Goal: Information Seeking & Learning: Learn about a topic

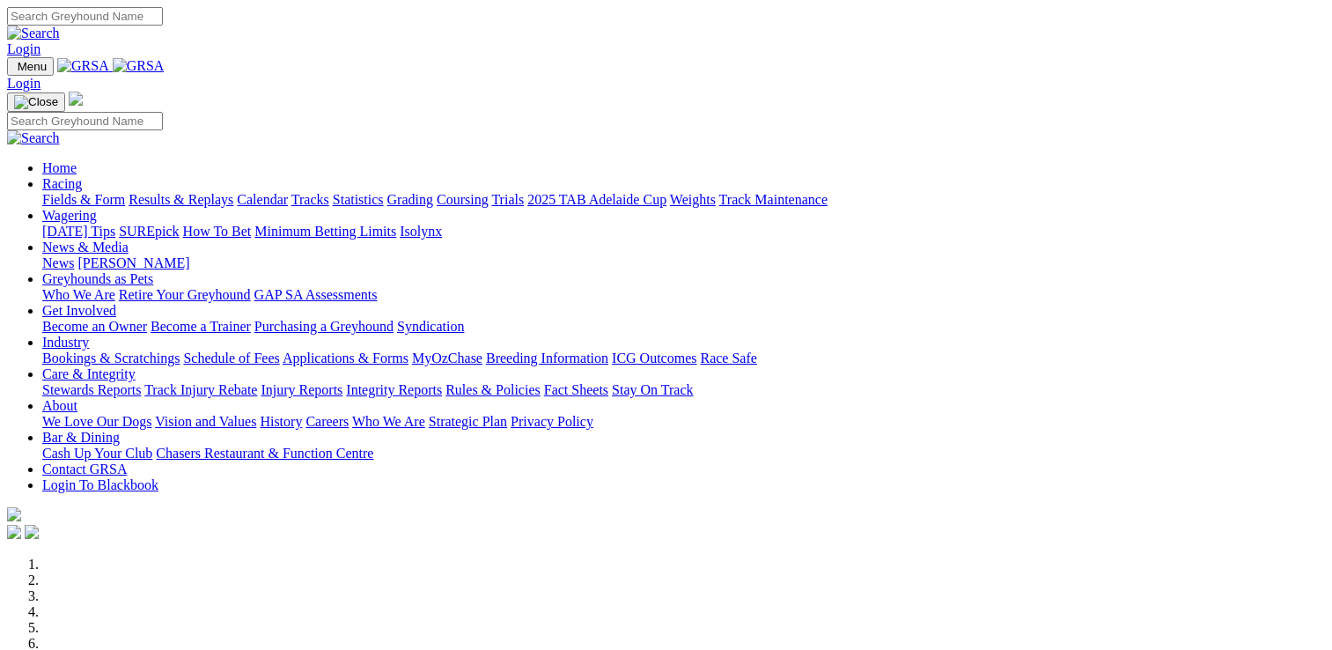
scroll to position [616, 0]
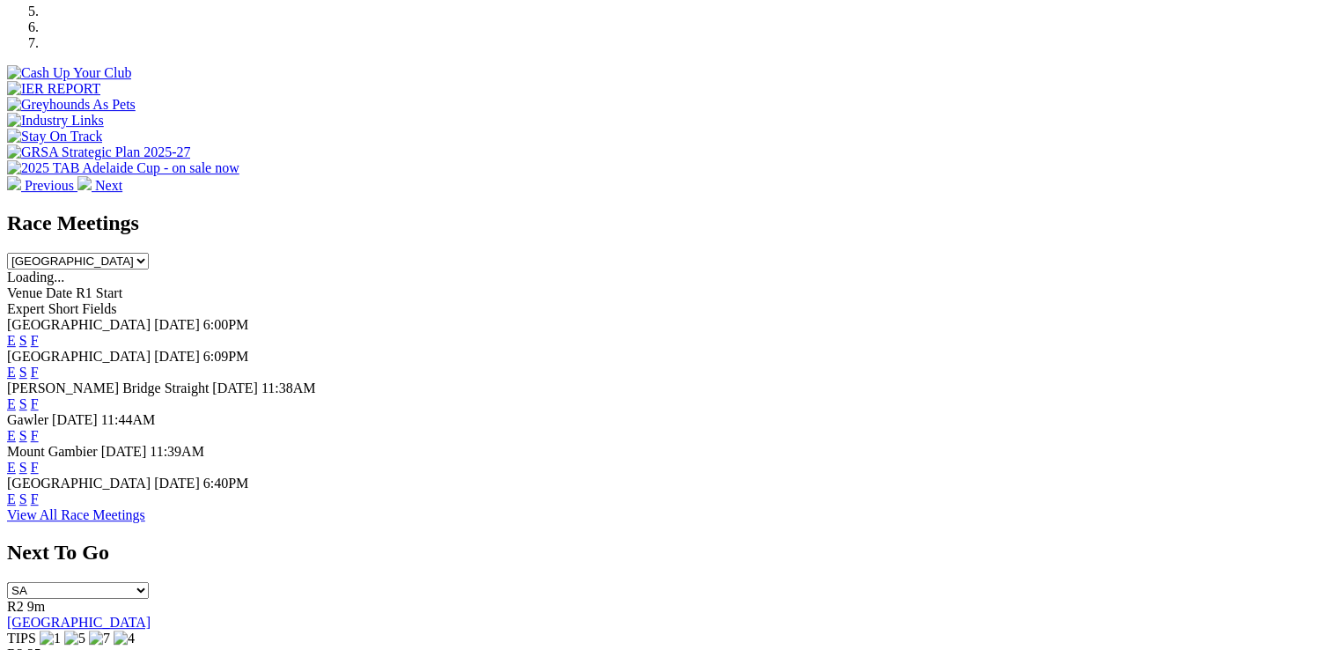
click at [39, 496] on link "F" at bounding box center [35, 498] width 8 height 15
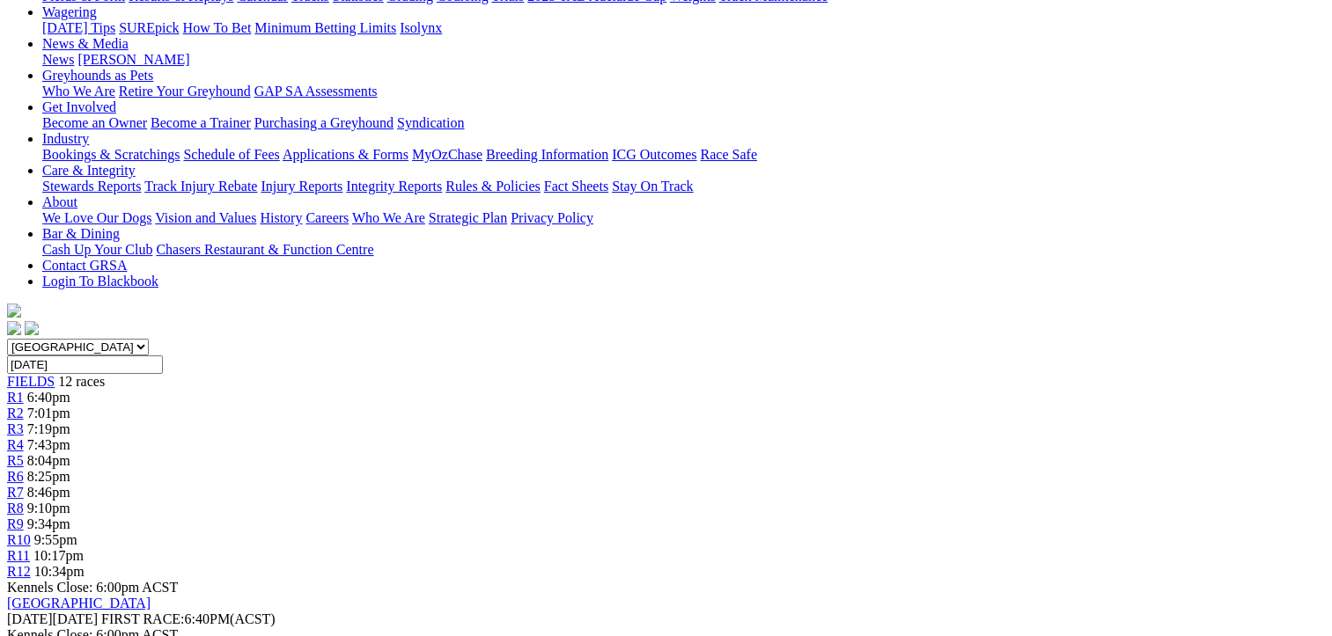
scroll to position [264, 0]
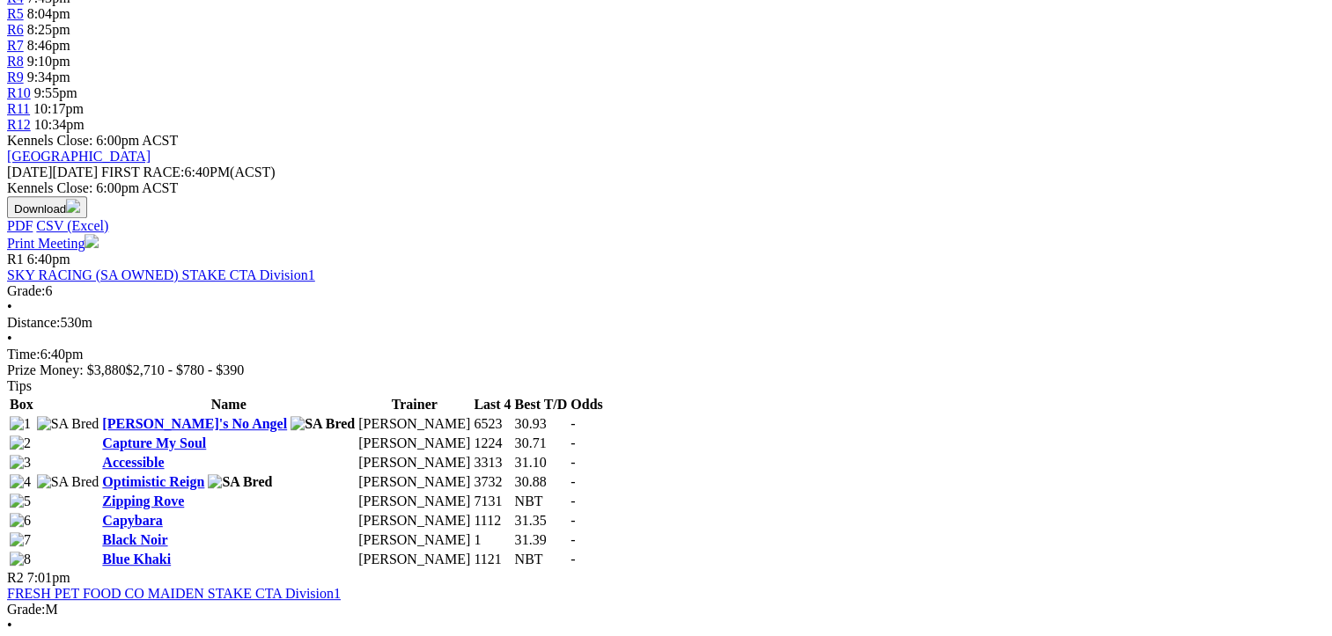
scroll to position [704, 0]
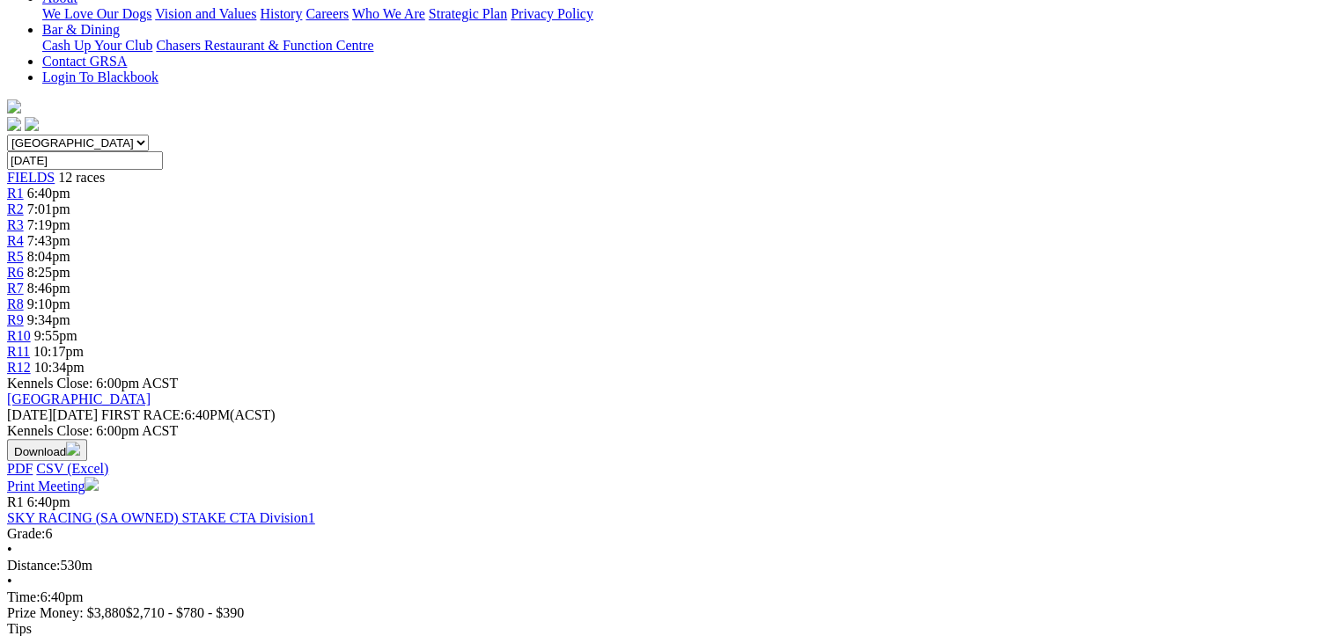
scroll to position [440, 0]
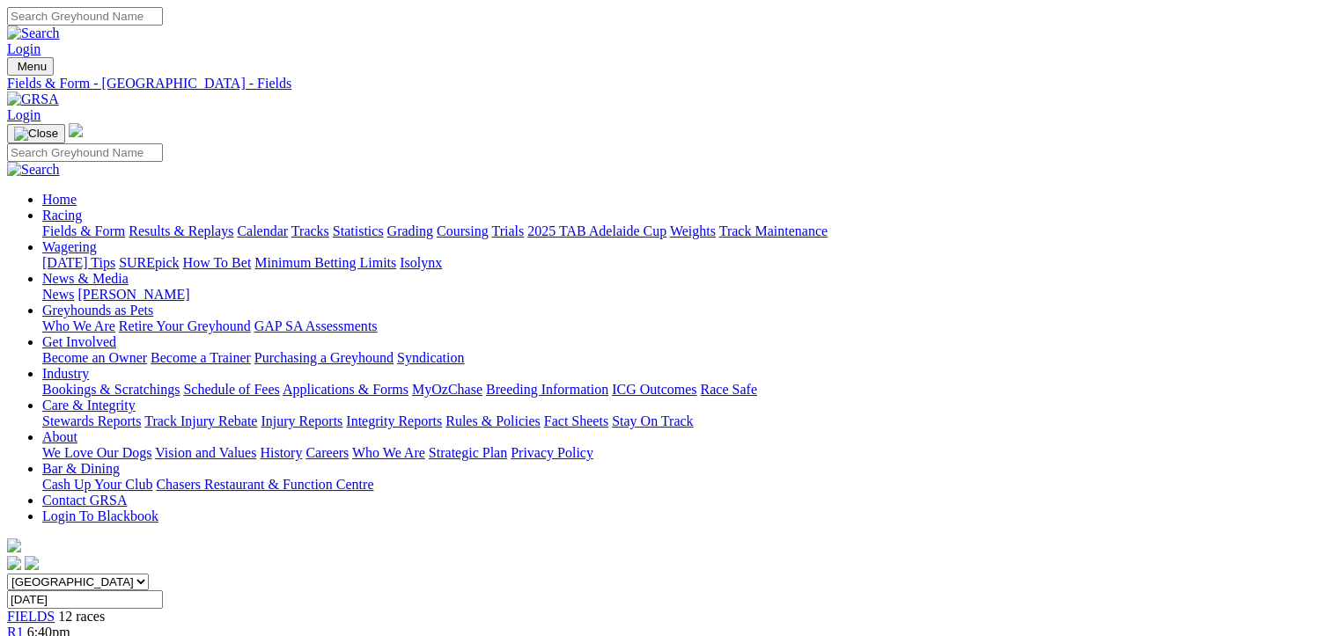
scroll to position [176, 0]
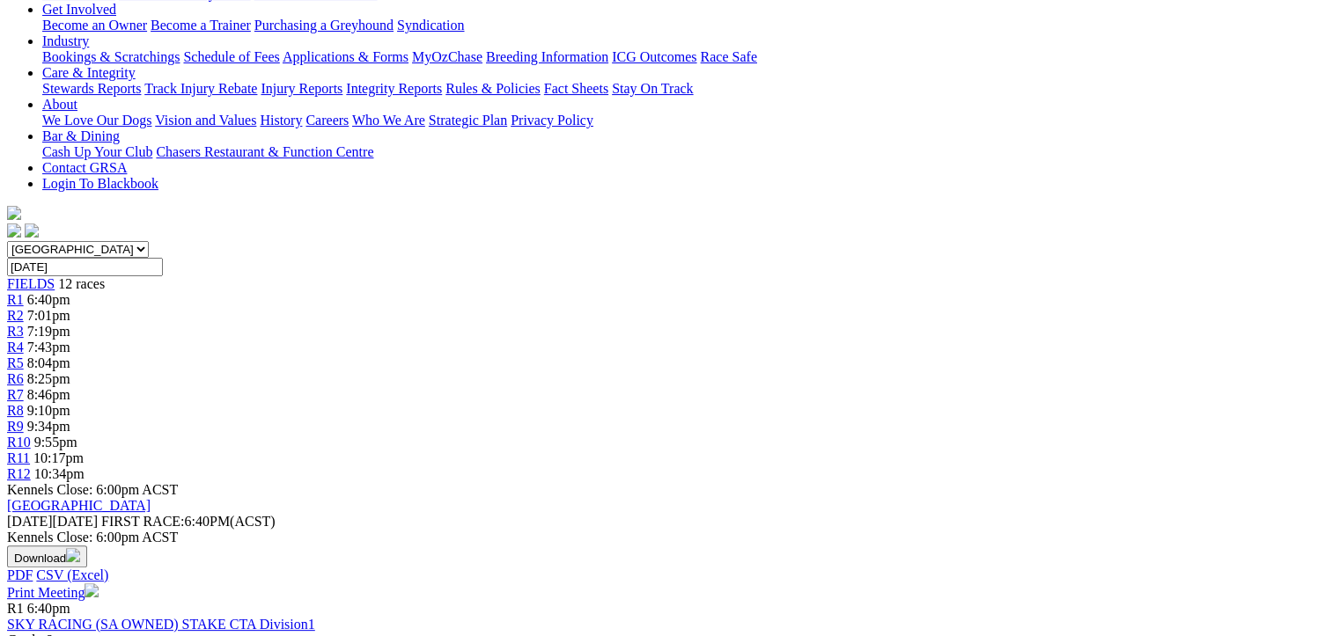
scroll to position [440, 0]
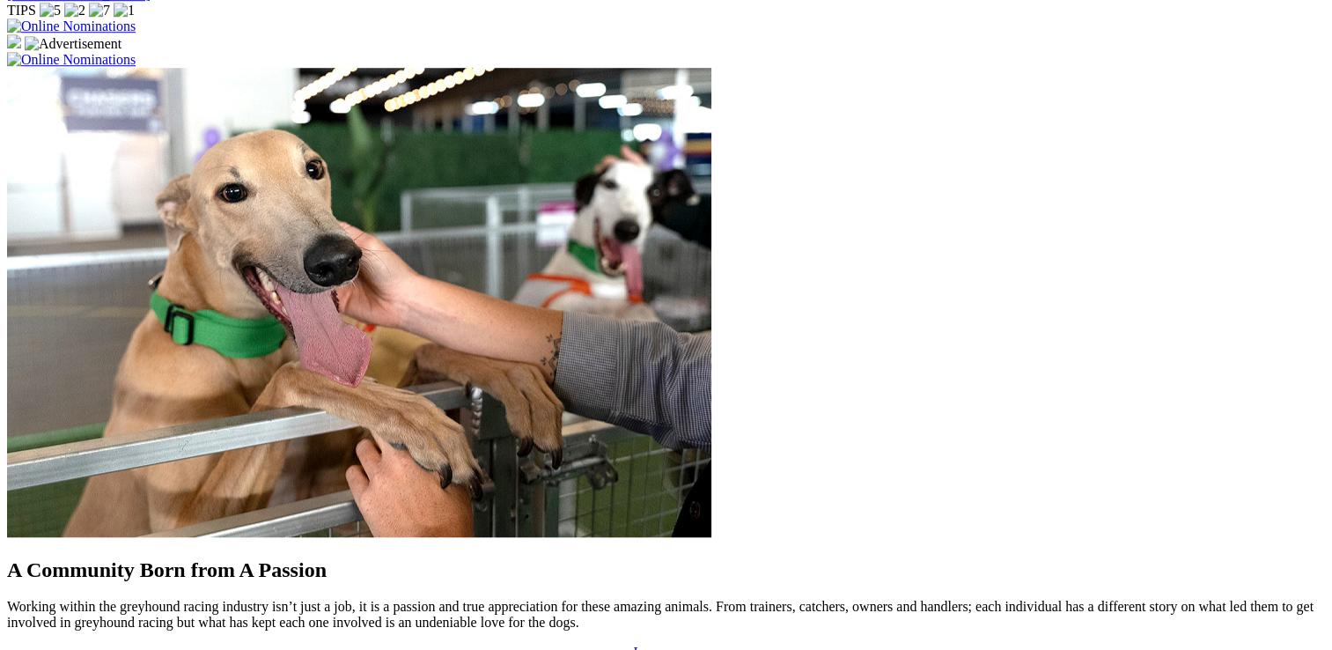
scroll to position [1408, 0]
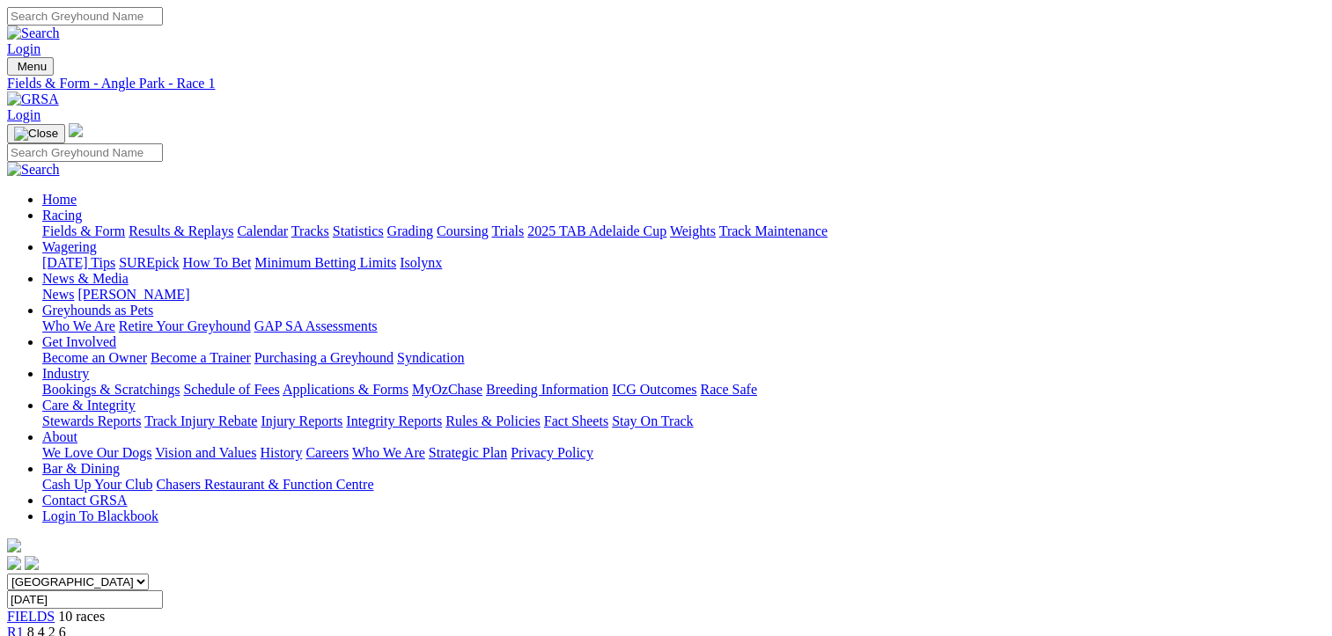
click at [24, 635] on link "R2" at bounding box center [15, 648] width 17 height 15
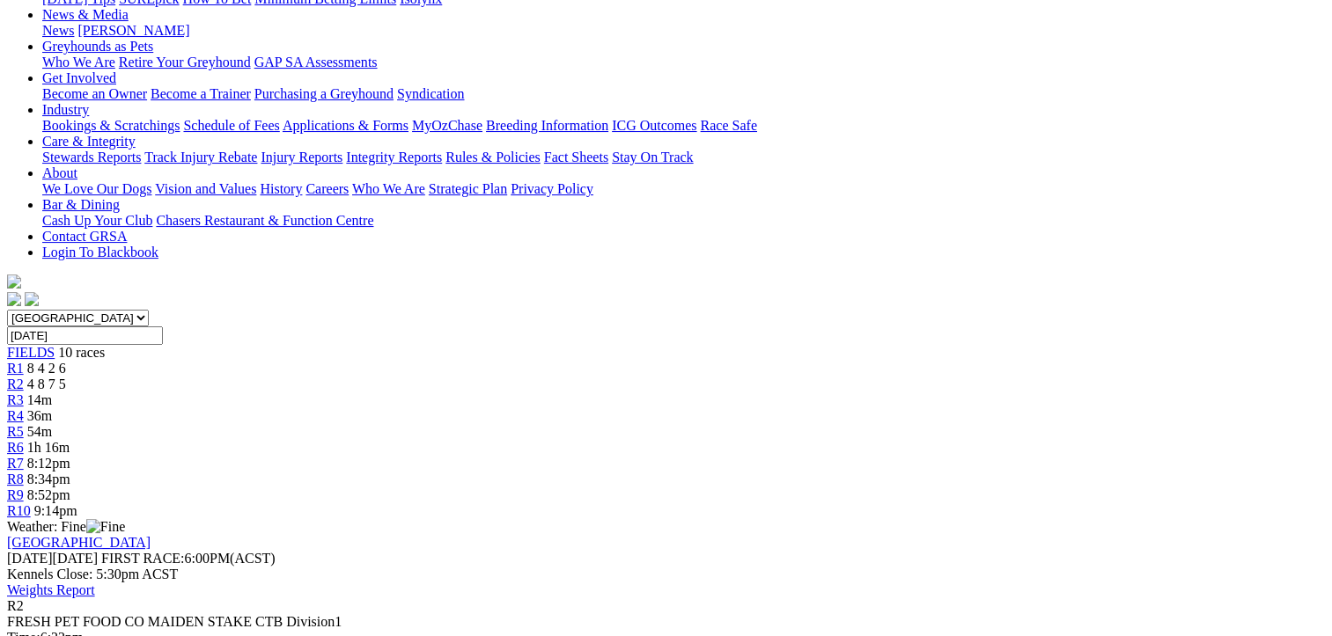
scroll to position [440, 0]
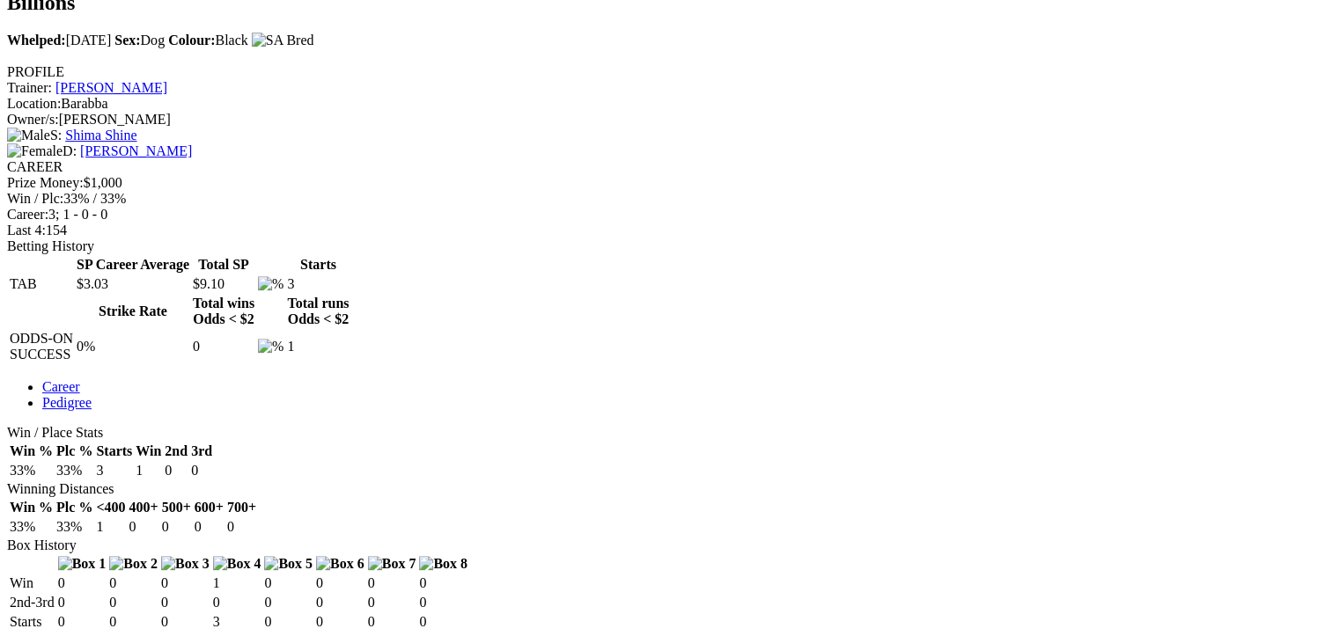
scroll to position [440, 0]
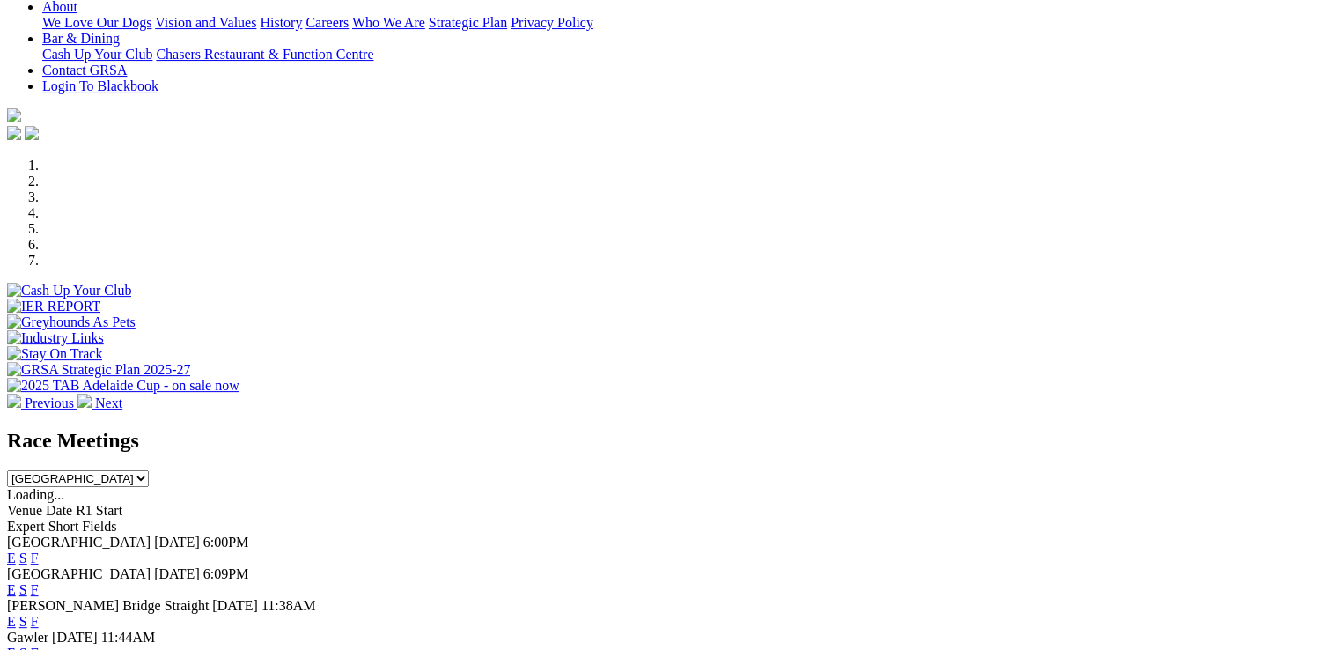
scroll to position [528, 0]
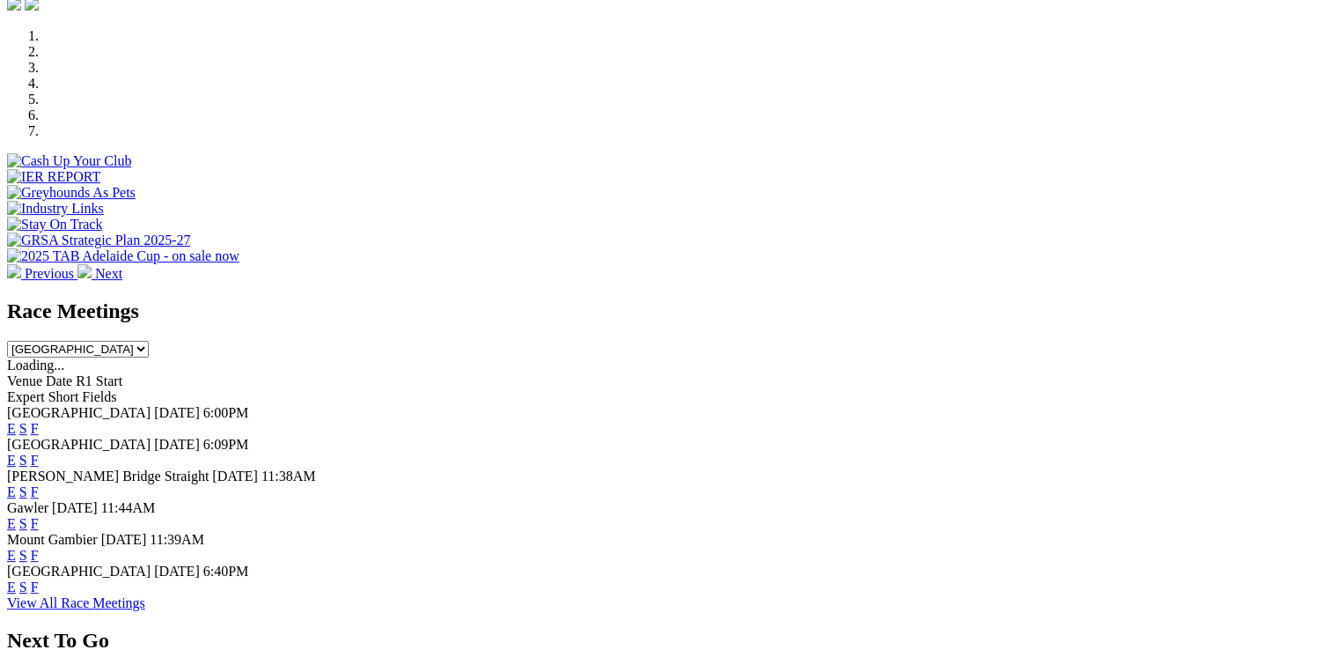
click at [39, 421] on link "F" at bounding box center [35, 428] width 8 height 15
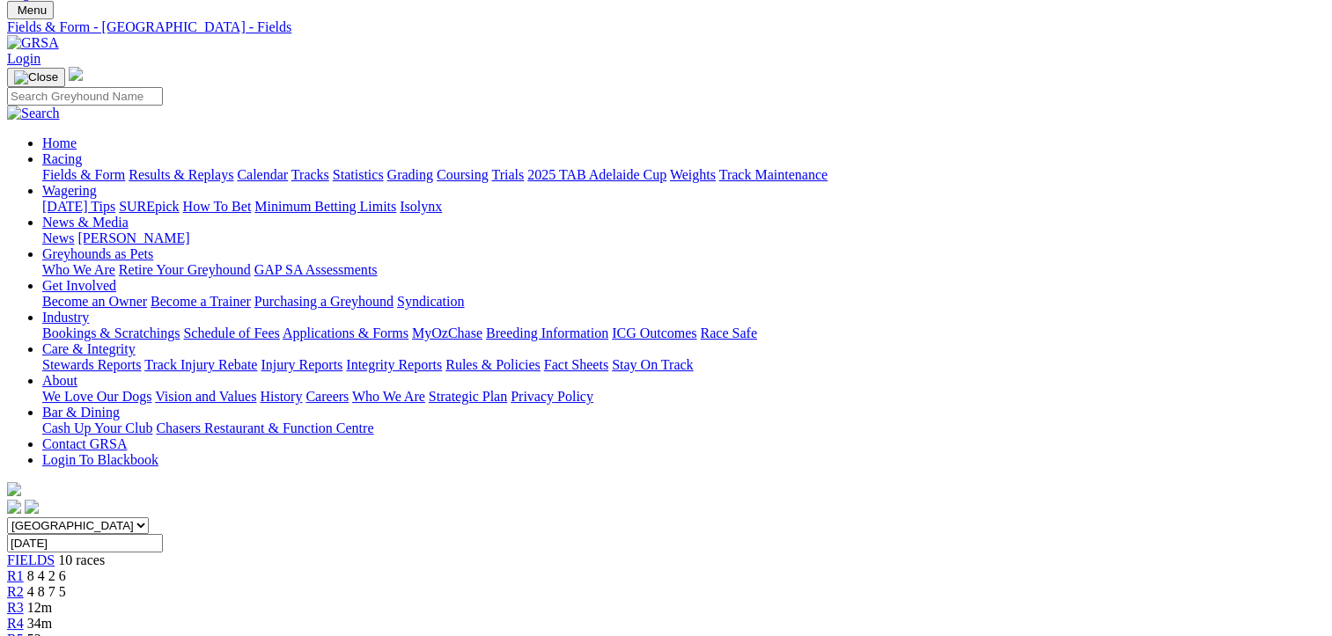
scroll to position [176, 0]
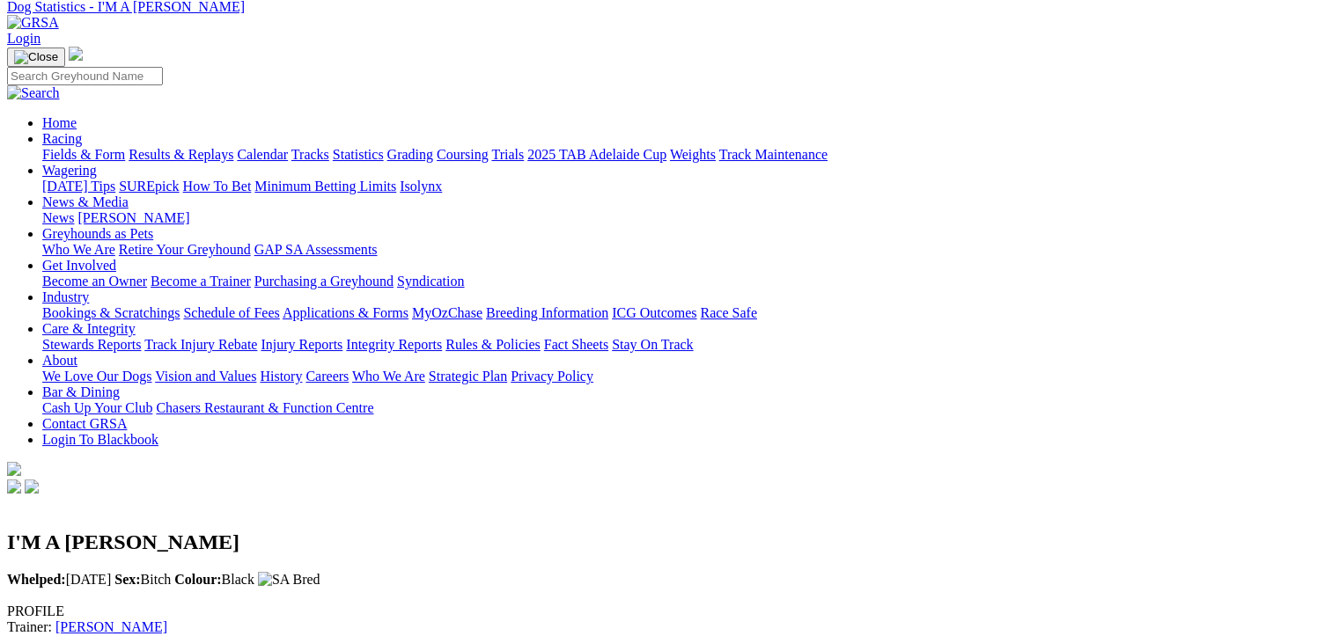
scroll to position [352, 0]
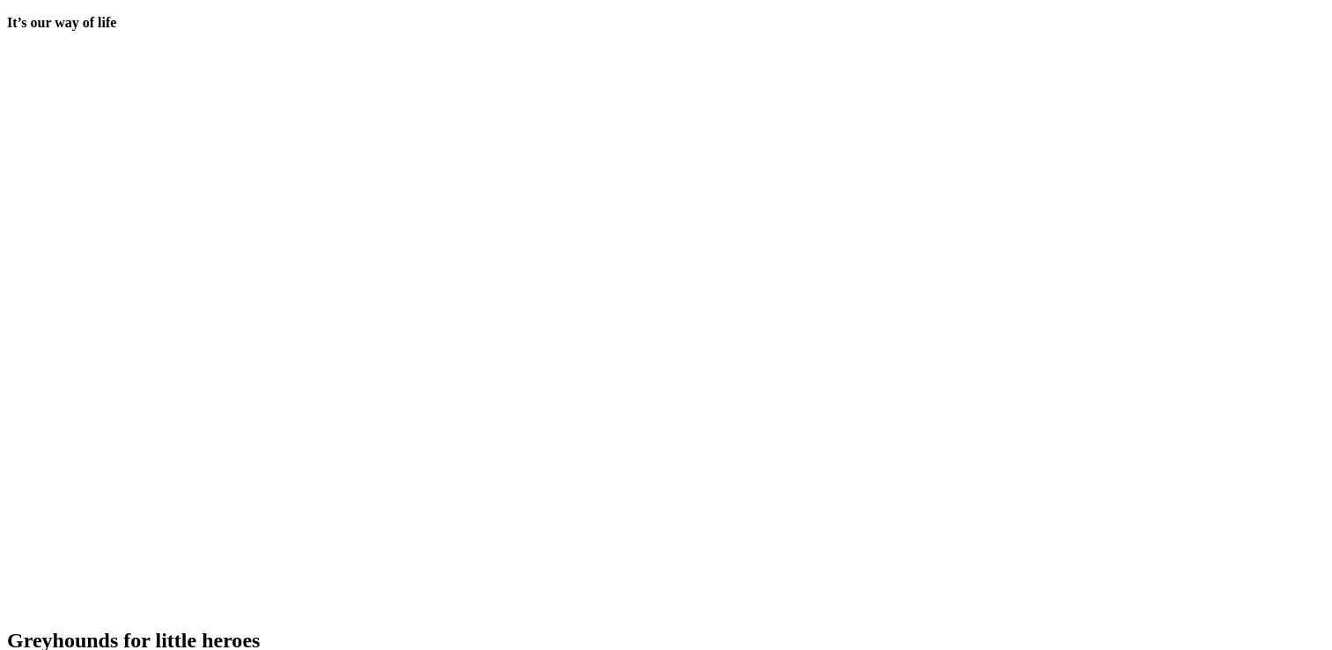
scroll to position [3644, 0]
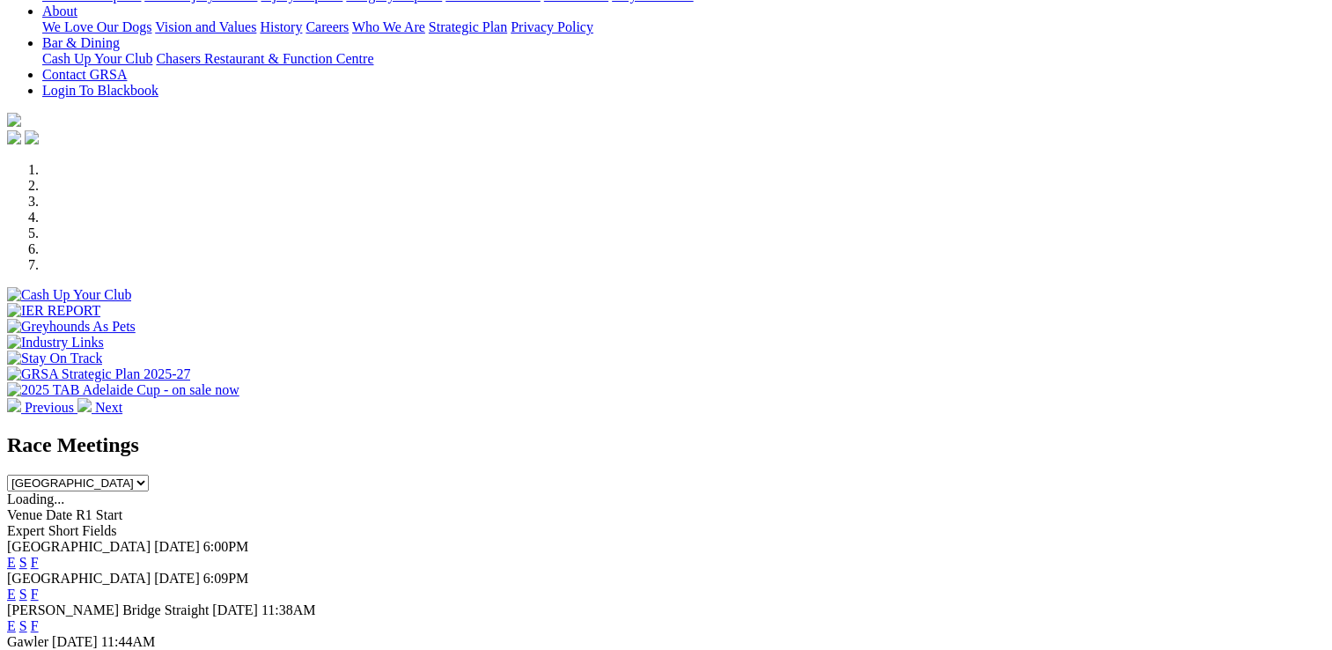
scroll to position [440, 0]
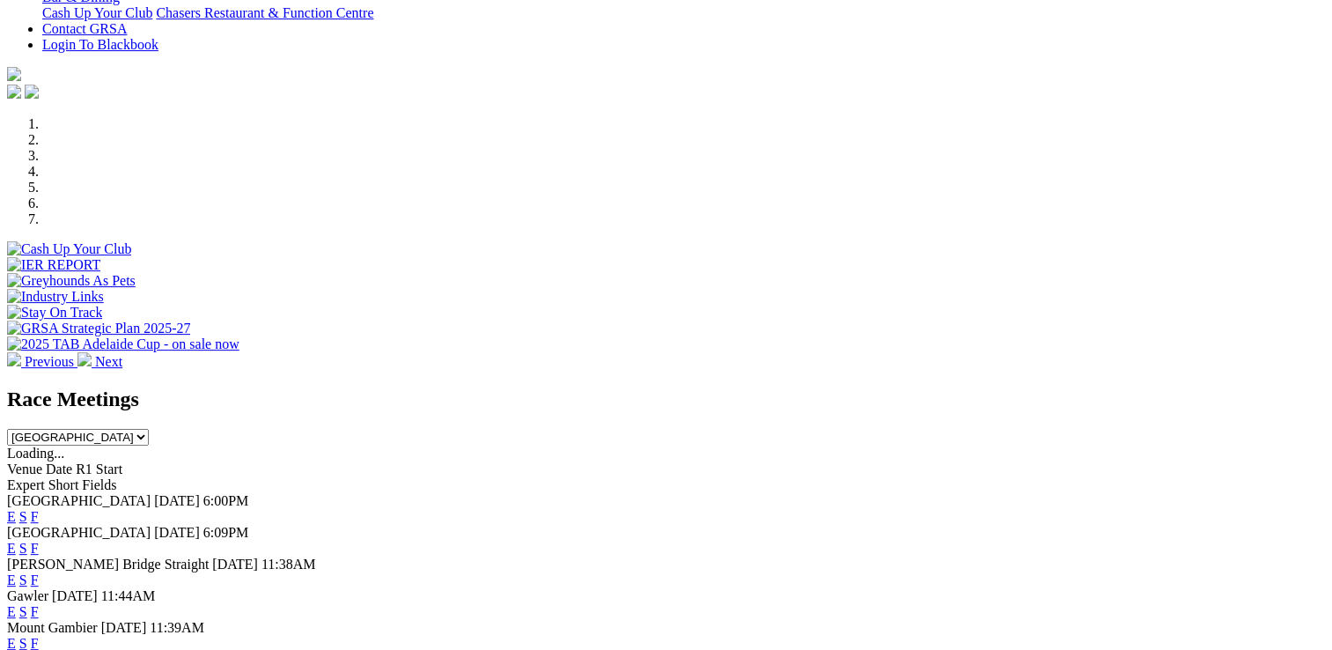
click at [39, 509] on link "F" at bounding box center [35, 516] width 8 height 15
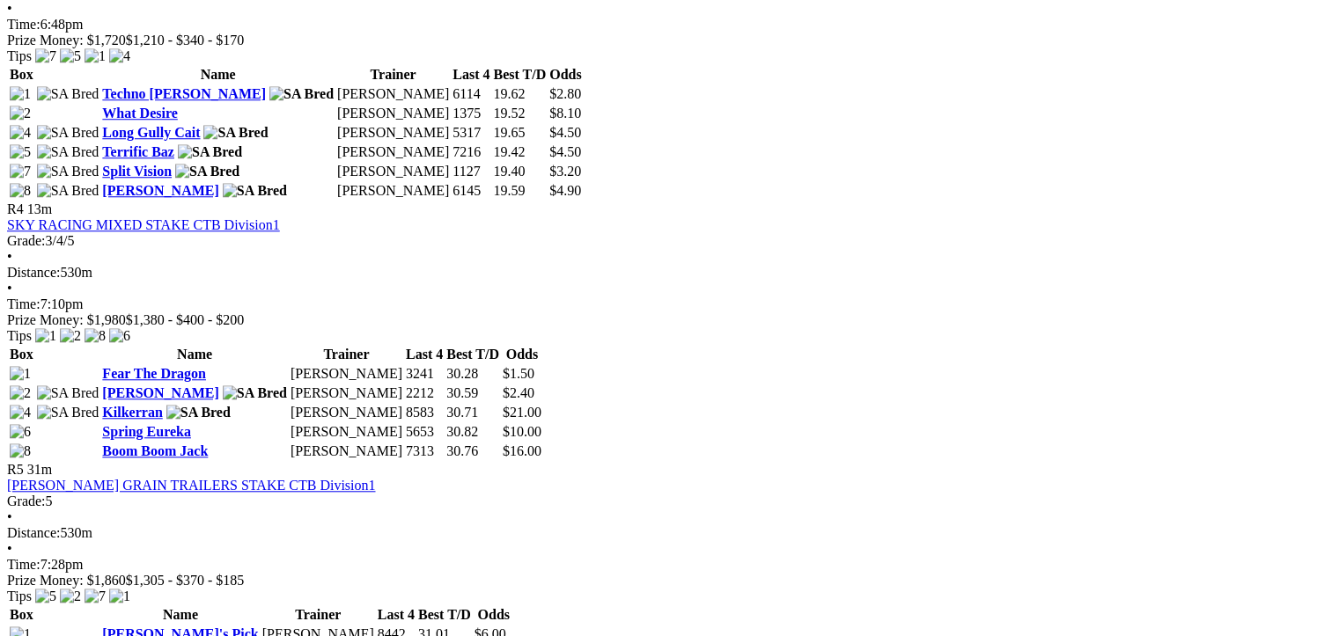
scroll to position [1496, 0]
